Goal: Task Accomplishment & Management: Manage account settings

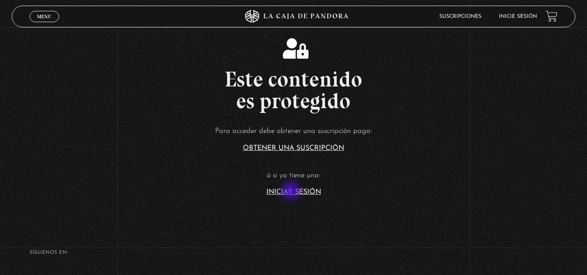
click at [292, 192] on link "Iniciar Sesión" at bounding box center [293, 192] width 55 height 7
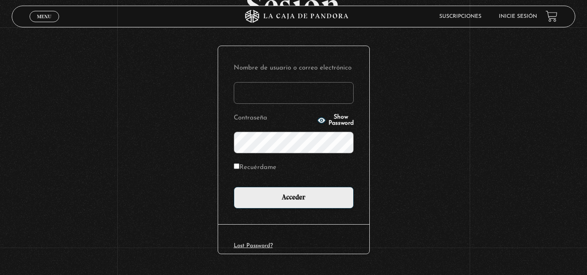
scroll to position [84, 0]
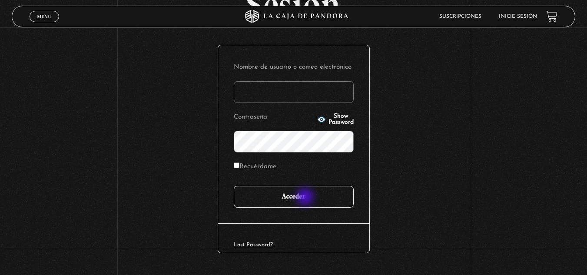
type input "[EMAIL_ADDRESS][DOMAIN_NAME]"
click at [306, 198] on input "Acceder" at bounding box center [294, 197] width 120 height 22
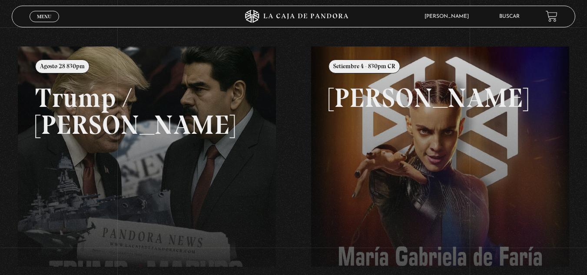
scroll to position [86, 0]
